Goal: Information Seeking & Learning: Learn about a topic

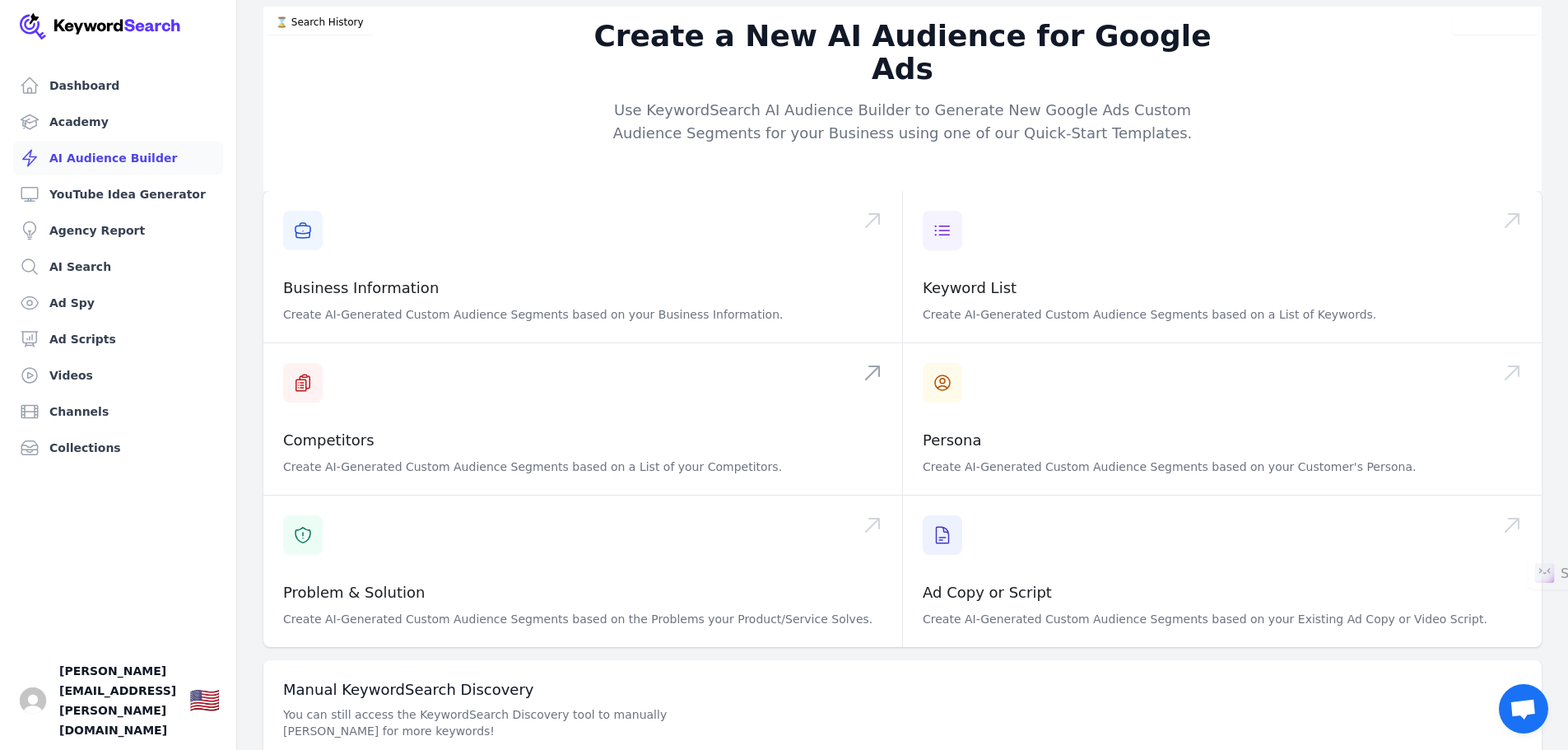
scroll to position [52, 0]
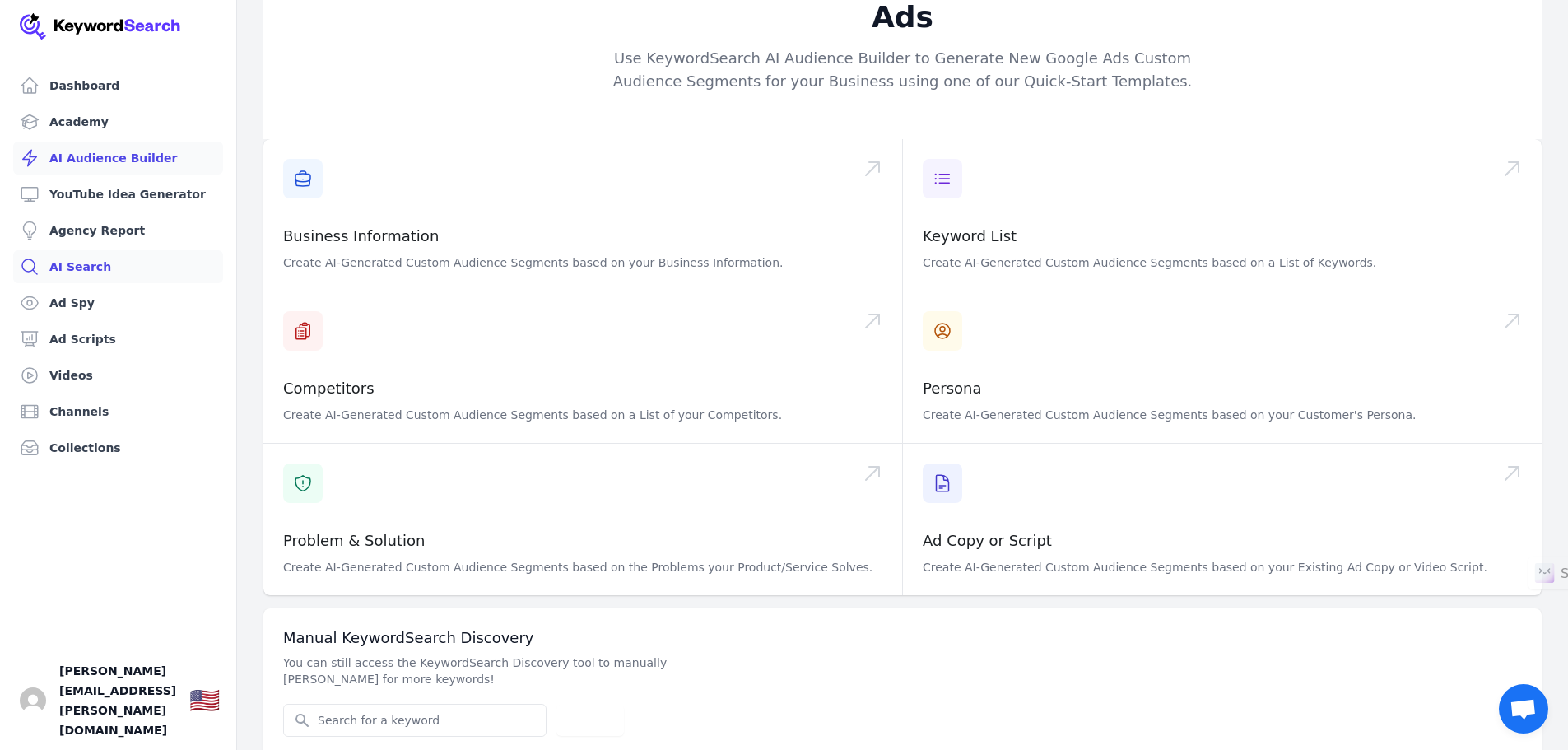
click at [90, 268] on link "AI Search" at bounding box center [118, 267] width 210 height 33
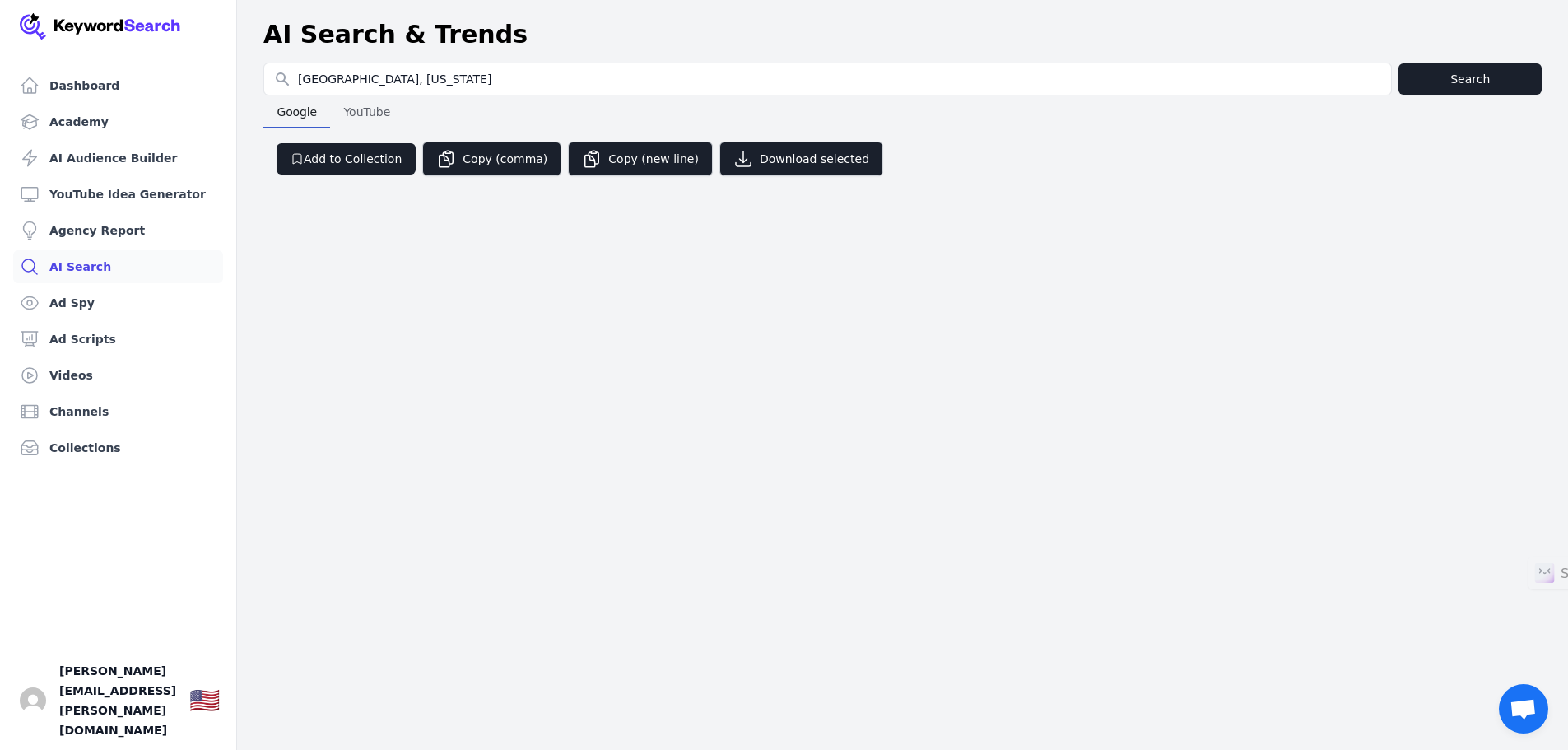
type input "[GEOGRAPHIC_DATA], [US_STATE]"
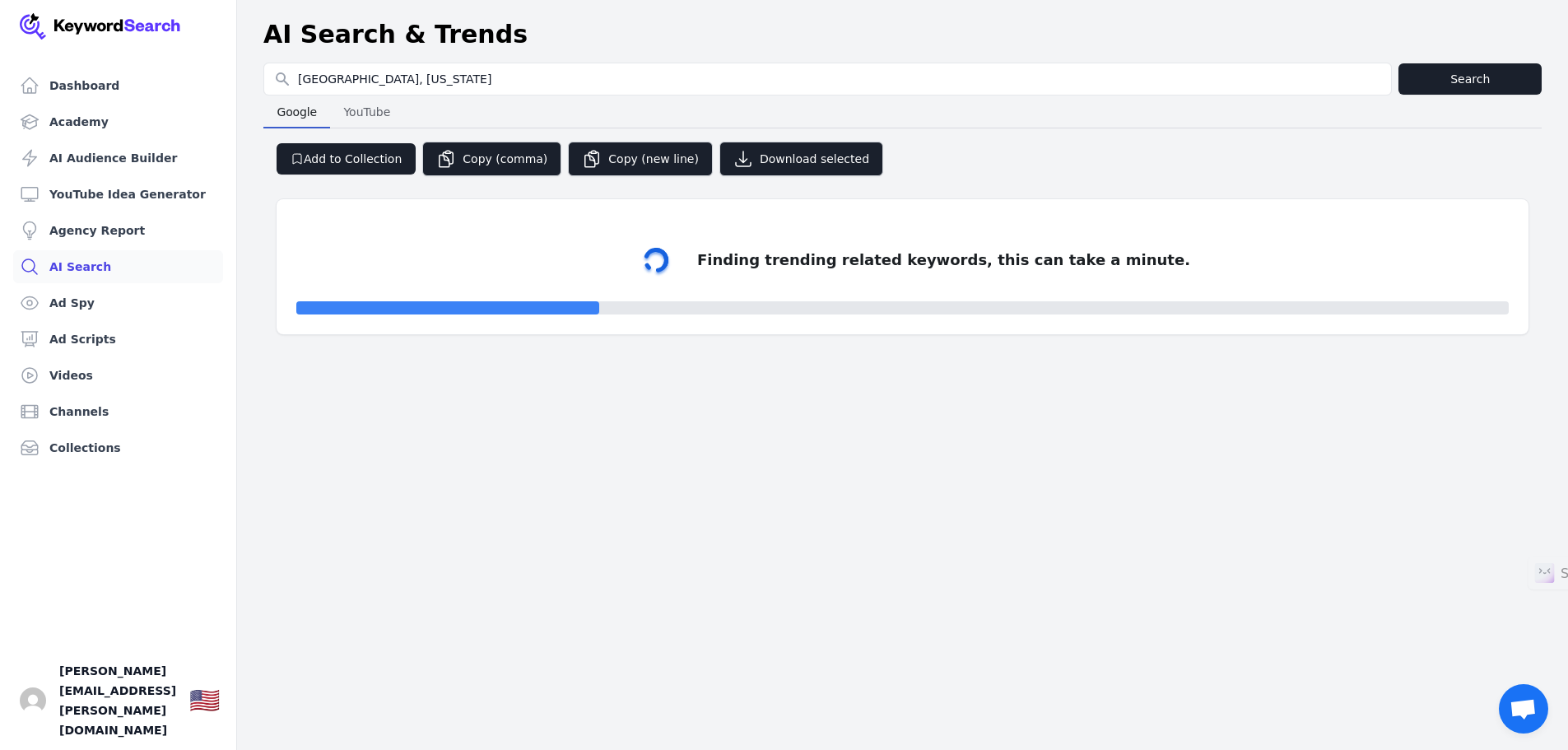
select select "50"
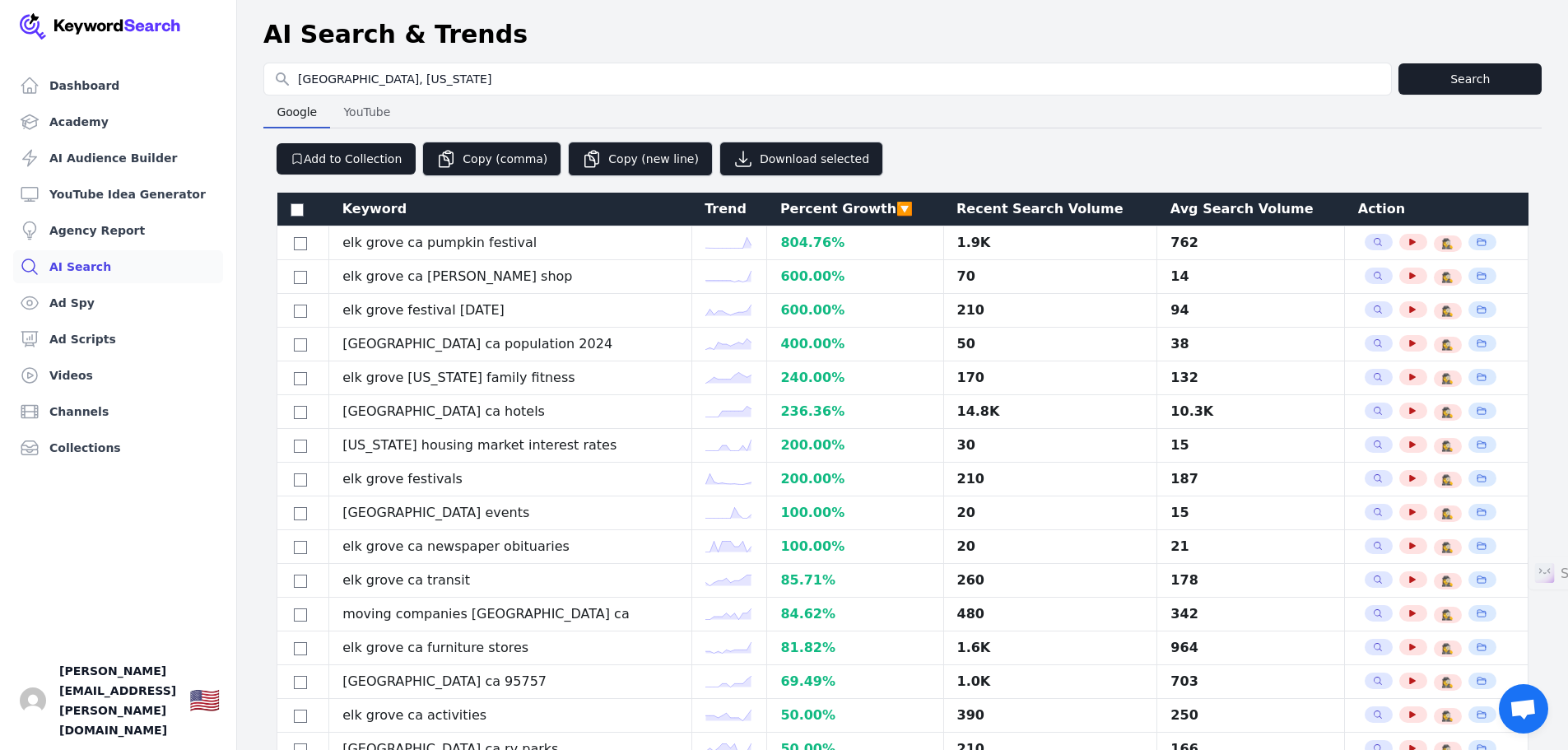
click at [1174, 205] on div "Avg Search Volume" at bounding box center [1250, 209] width 161 height 20
